Goal: Task Accomplishment & Management: Use online tool/utility

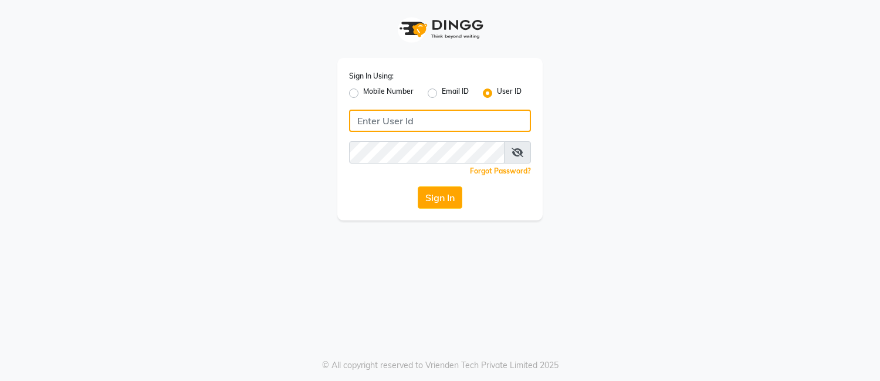
type input "7972130492"
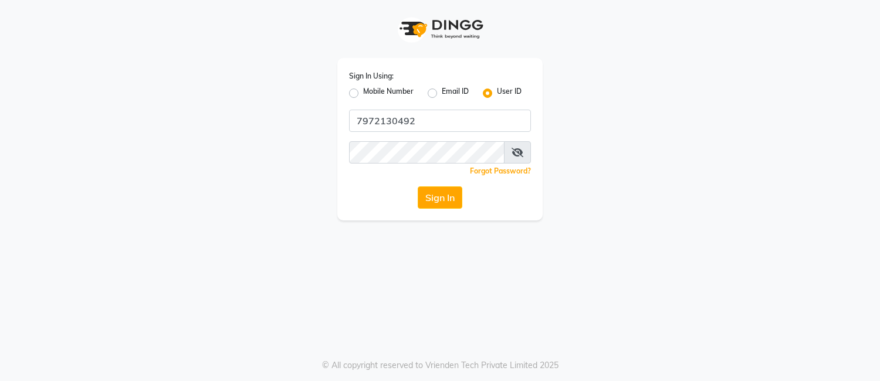
click at [362, 89] on div "Mobile Number" at bounding box center [381, 93] width 65 height 14
click at [363, 94] on label "Mobile Number" at bounding box center [388, 93] width 50 height 14
click at [363, 94] on input "Mobile Number" at bounding box center [367, 90] width 8 height 8
radio input "true"
radio input "false"
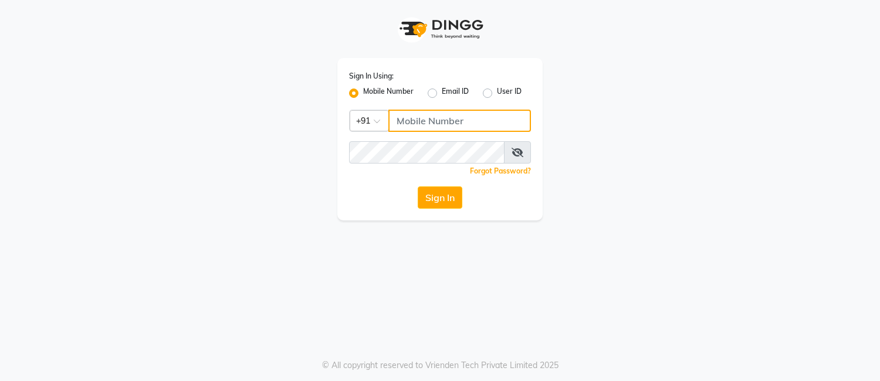
click at [421, 124] on input "Username" at bounding box center [459, 121] width 143 height 22
type input "7972130492"
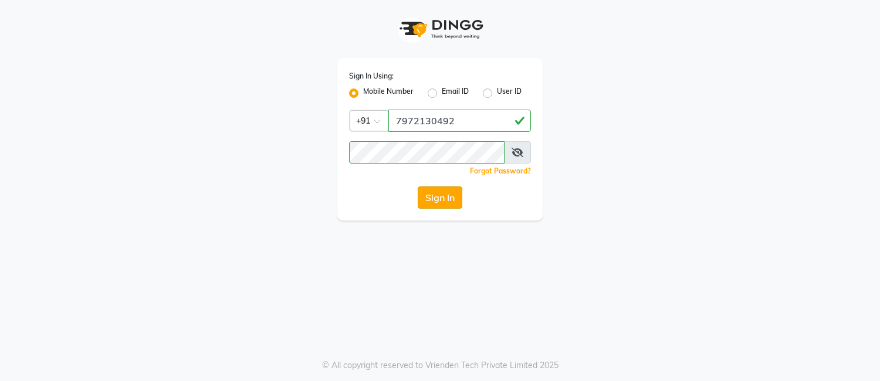
click at [447, 196] on button "Sign In" at bounding box center [440, 198] width 45 height 22
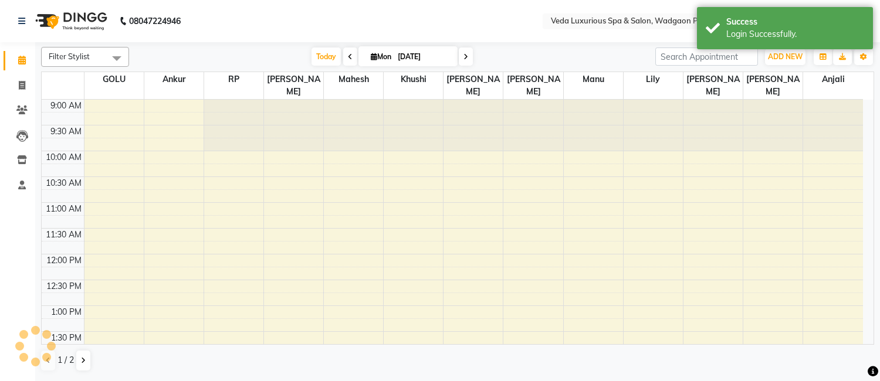
select select "en"
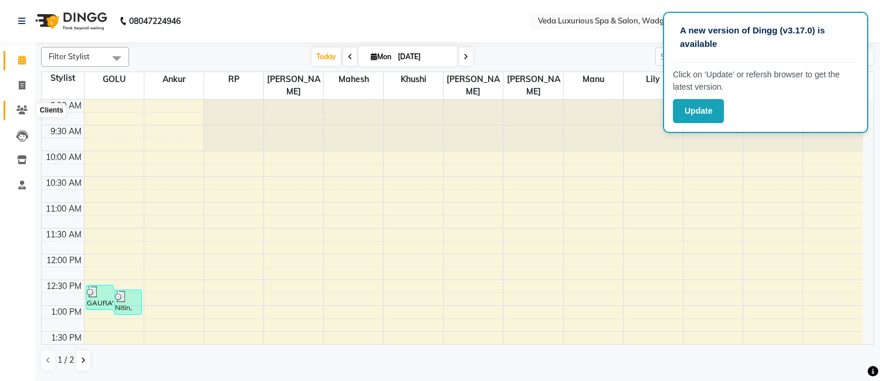
click at [19, 106] on icon at bounding box center [21, 110] width 11 height 9
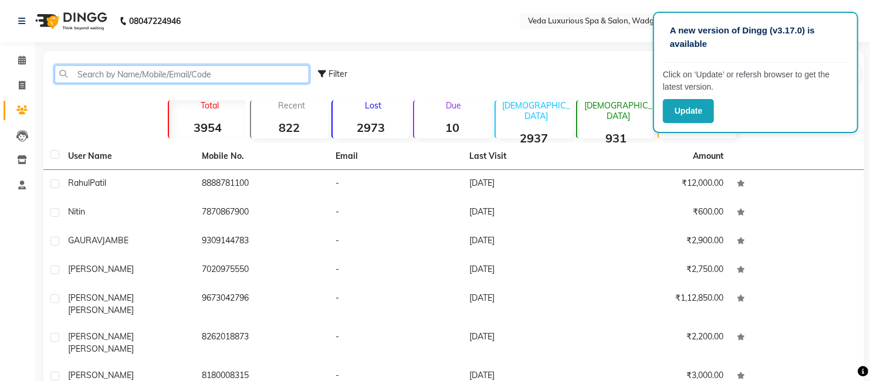
click at [144, 73] on input "text" at bounding box center [182, 74] width 255 height 18
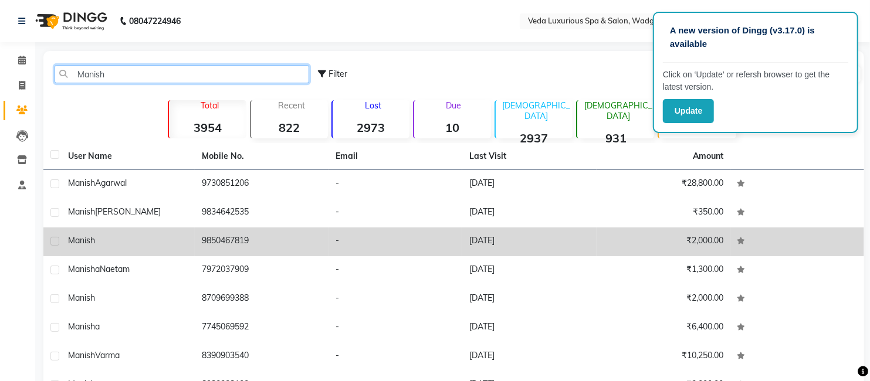
scroll to position [126, 0]
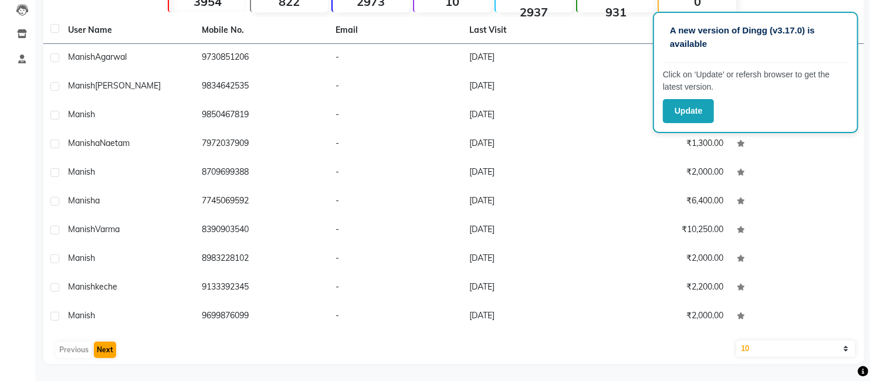
type input "Manish"
click at [109, 350] on button "Next" at bounding box center [105, 350] width 22 height 16
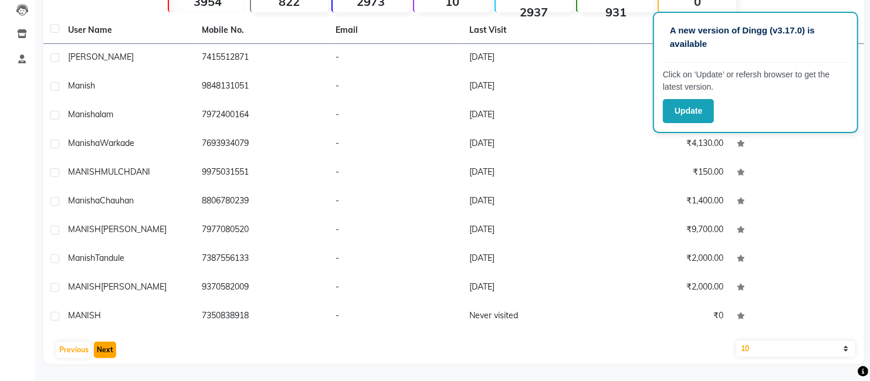
click at [103, 344] on button "Next" at bounding box center [105, 350] width 22 height 16
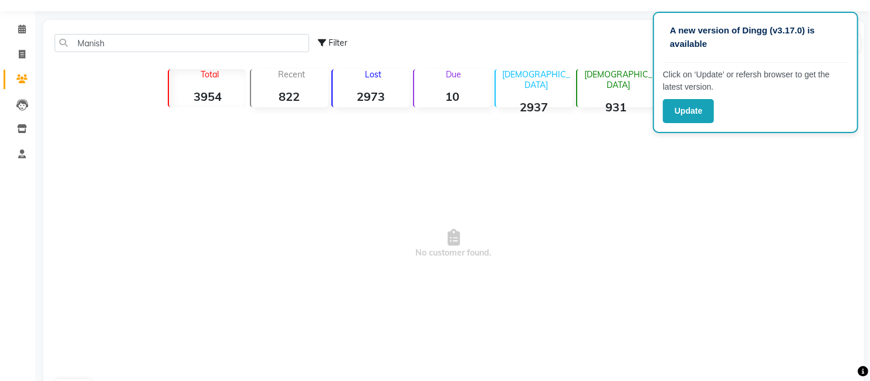
scroll to position [0, 0]
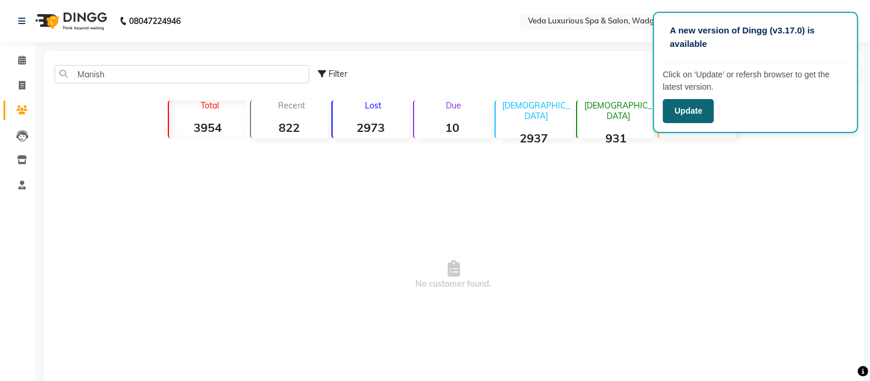
click at [684, 103] on button "Update" at bounding box center [688, 111] width 51 height 24
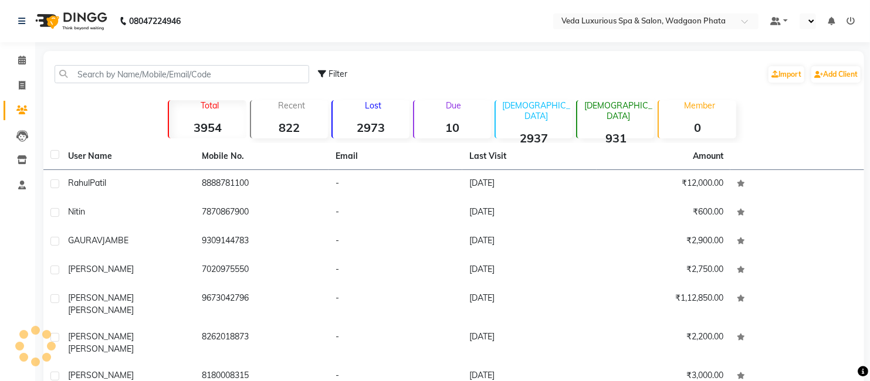
select select "en"
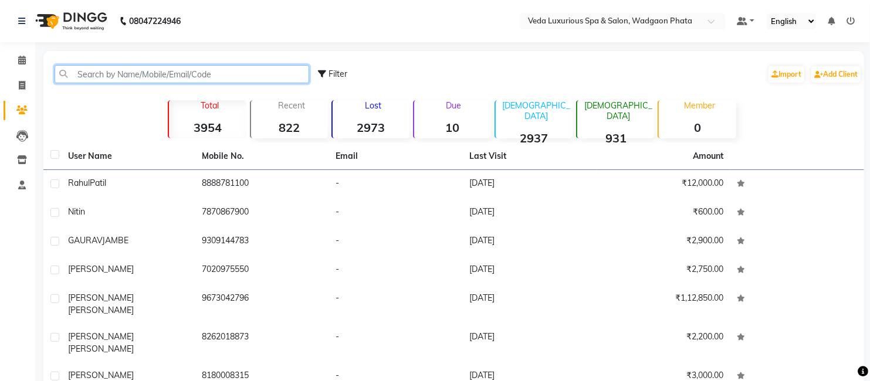
click at [175, 69] on input "text" at bounding box center [182, 74] width 255 height 18
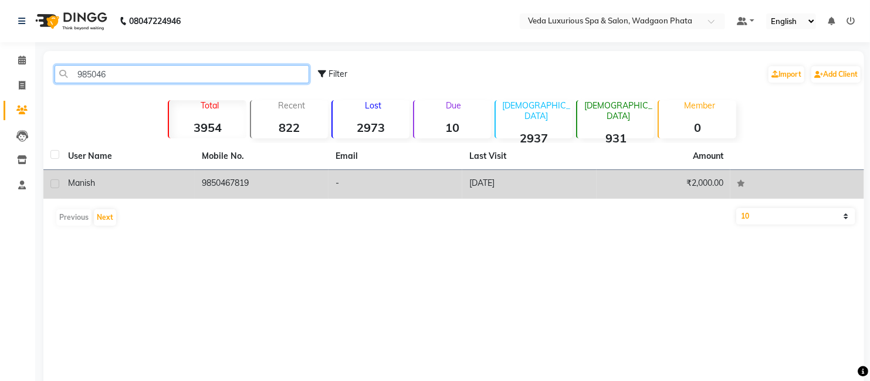
type input "985046"
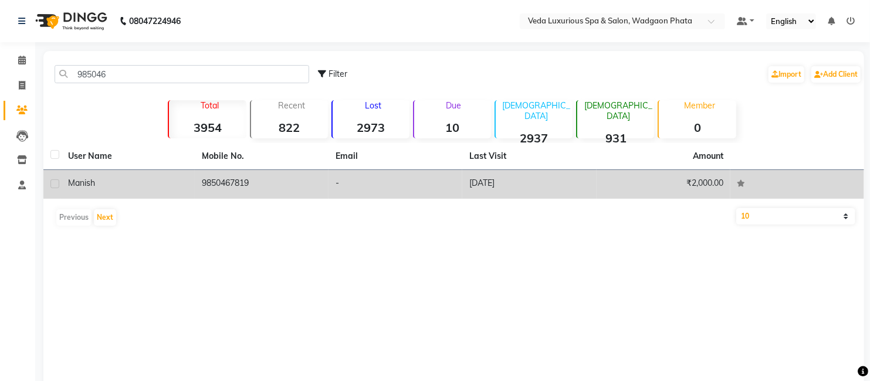
click at [246, 181] on td "9850467819" at bounding box center [262, 184] width 134 height 29
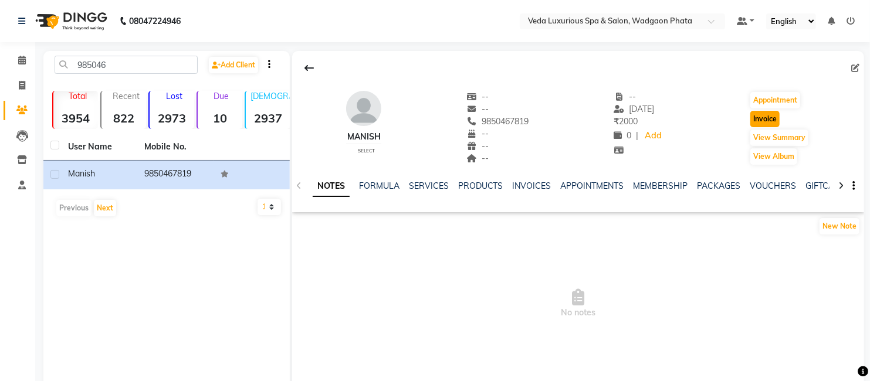
click at [760, 122] on button "Invoice" at bounding box center [764, 119] width 29 height 16
select select "service"
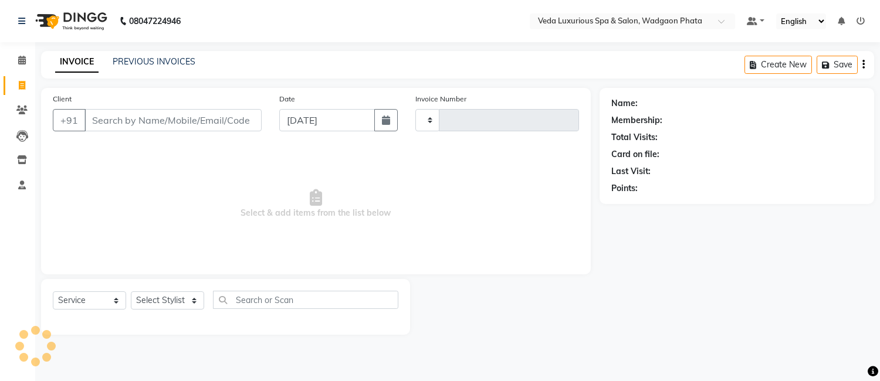
type input "2287"
select select "4666"
type input "9850467819"
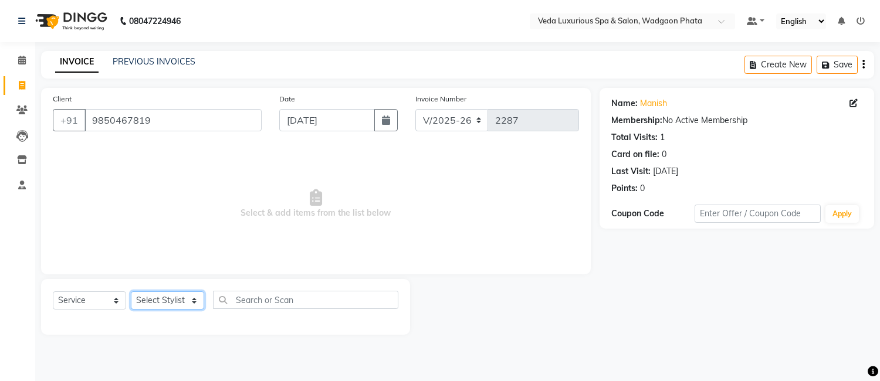
click at [153, 297] on select "Select Stylist Anjali Ankur GOLU Khushi kim lily Mahesh manu MOYA Natasha Nilam…" at bounding box center [167, 301] width 73 height 18
select select "67337"
click at [131, 292] on select "Select Stylist Anjali Ankur GOLU Khushi kim lily Mahesh manu MOYA Natasha Nilam…" at bounding box center [167, 301] width 73 height 18
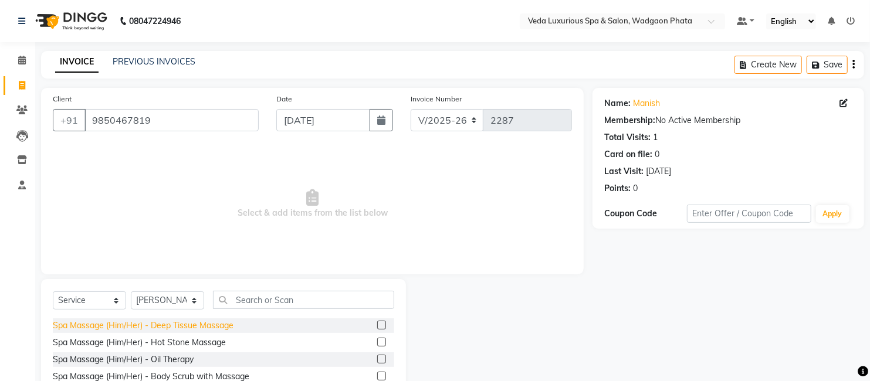
click at [207, 324] on div "Spa Massage (Him/Her) - Deep Tissue Massage" at bounding box center [143, 326] width 181 height 12
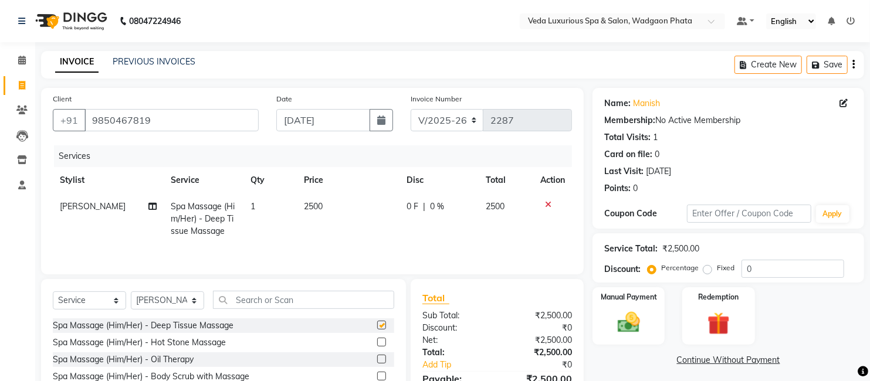
click at [190, 323] on div "Spa Massage (Him/Her) - Deep Tissue Massage" at bounding box center [143, 326] width 181 height 12
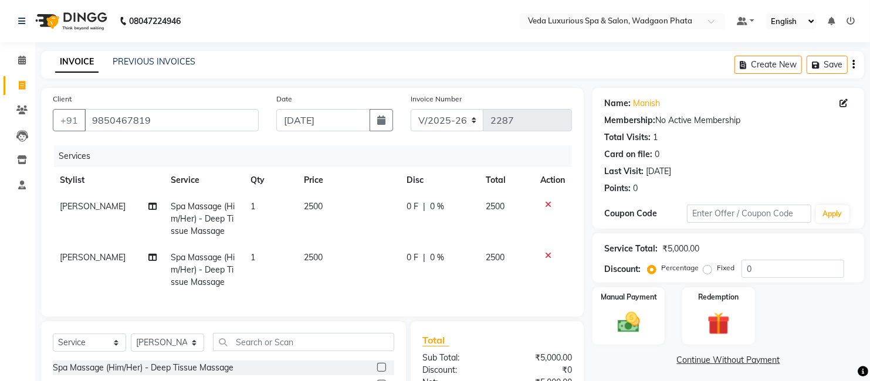
checkbox input "false"
click at [550, 256] on icon at bounding box center [548, 256] width 6 height 8
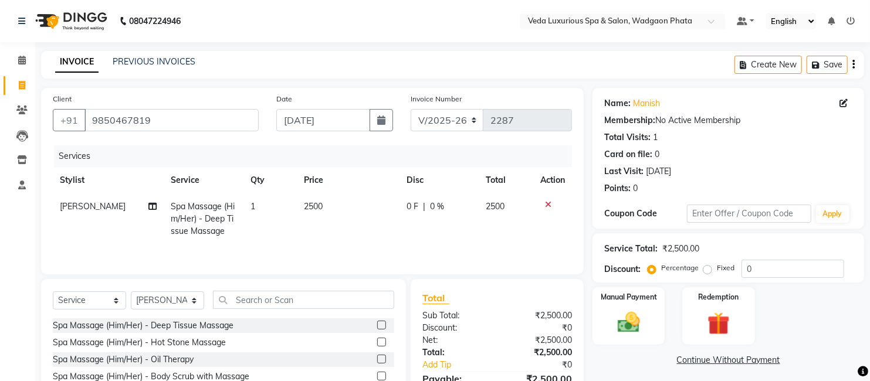
click at [545, 252] on div "Services Stylist Service Qty Price Disc Total Action olivia Spa Massage (Him/He…" at bounding box center [312, 204] width 519 height 117
click at [743, 266] on input "0" at bounding box center [793, 269] width 103 height 18
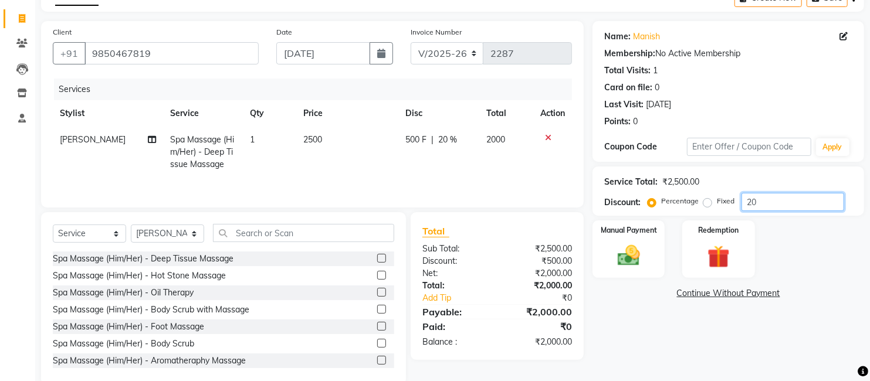
scroll to position [90, 0]
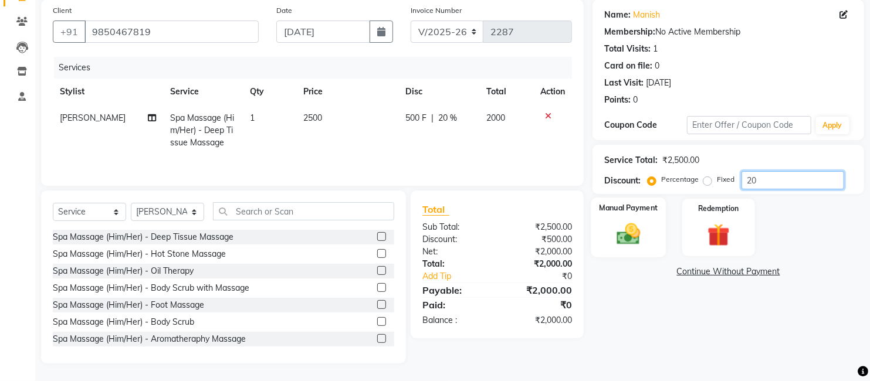
type input "20"
drag, startPoint x: 621, startPoint y: 224, endPoint x: 642, endPoint y: 230, distance: 22.5
click at [621, 224] on img at bounding box center [629, 234] width 38 height 27
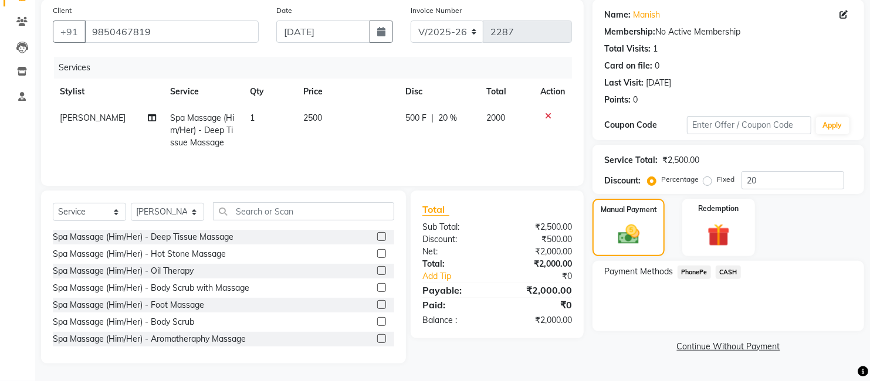
click at [698, 270] on span "PhonePe" at bounding box center [694, 272] width 33 height 13
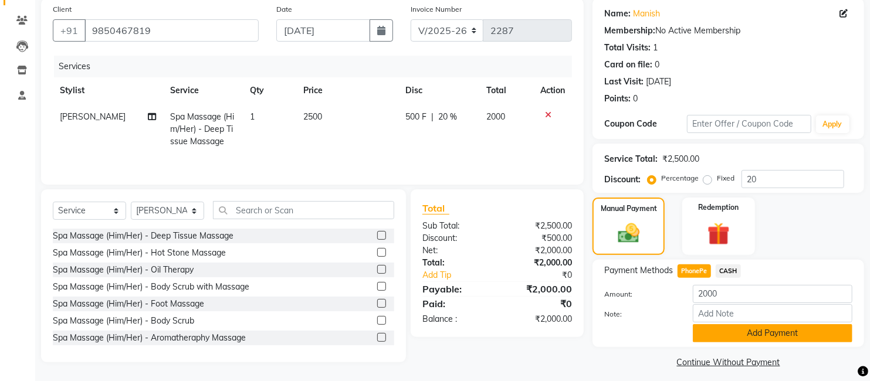
click at [784, 340] on button "Add Payment" at bounding box center [773, 333] width 160 height 18
